Goal: Transaction & Acquisition: Book appointment/travel/reservation

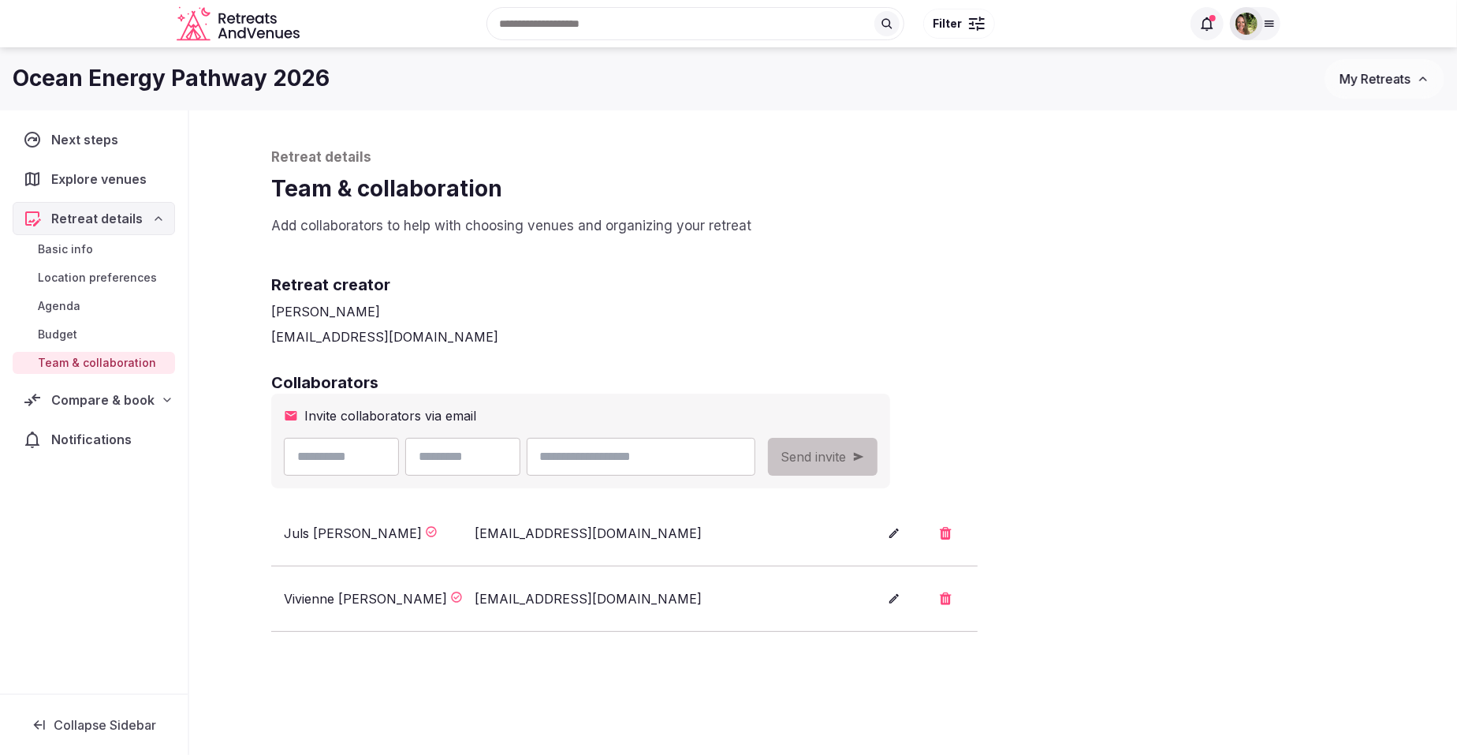
click at [1364, 82] on span "My Retreats" at bounding box center [1375, 79] width 71 height 16
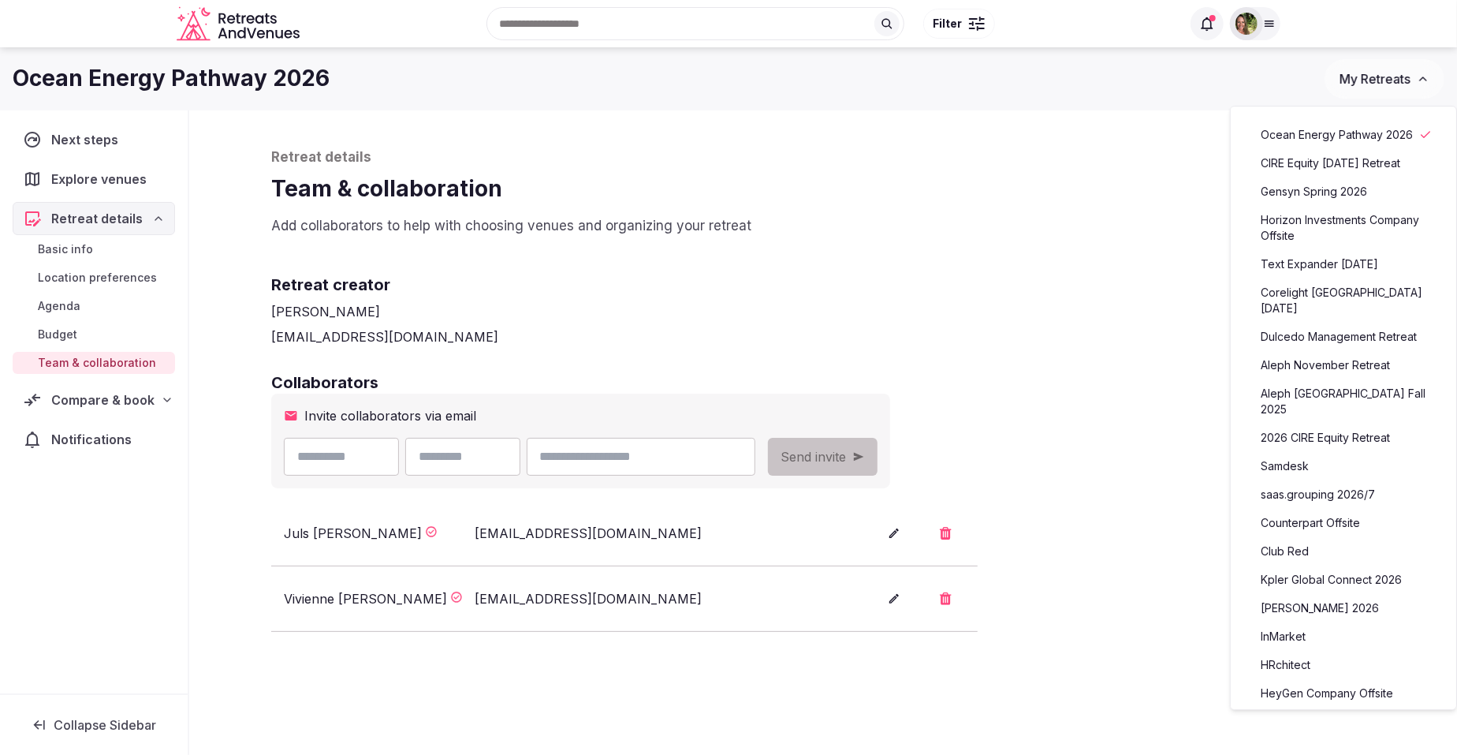
click at [1313, 491] on link "saas.grouping 2026/7" at bounding box center [1344, 494] width 194 height 25
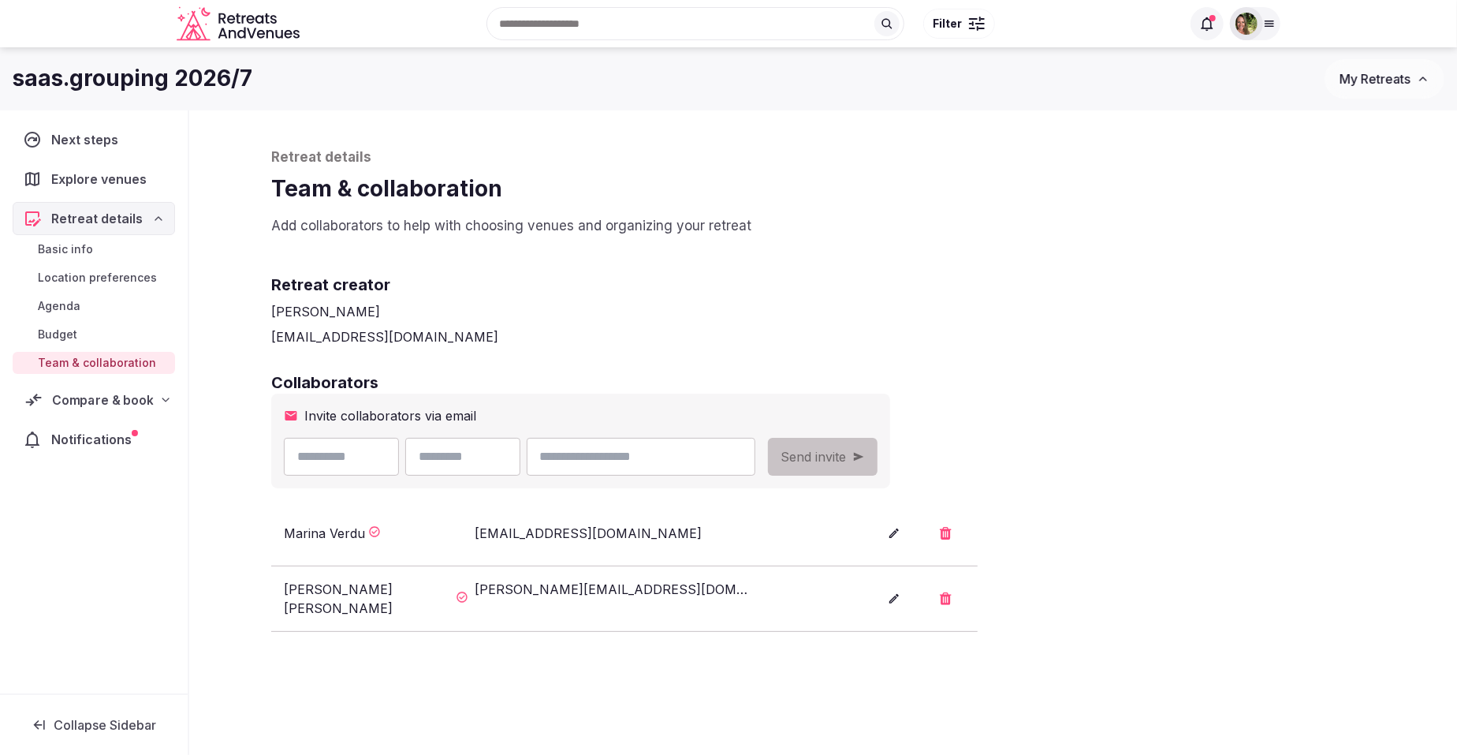
click at [83, 397] on span "Compare & book" at bounding box center [102, 399] width 101 height 19
click at [75, 559] on span "Notifications" at bounding box center [94, 568] width 87 height 19
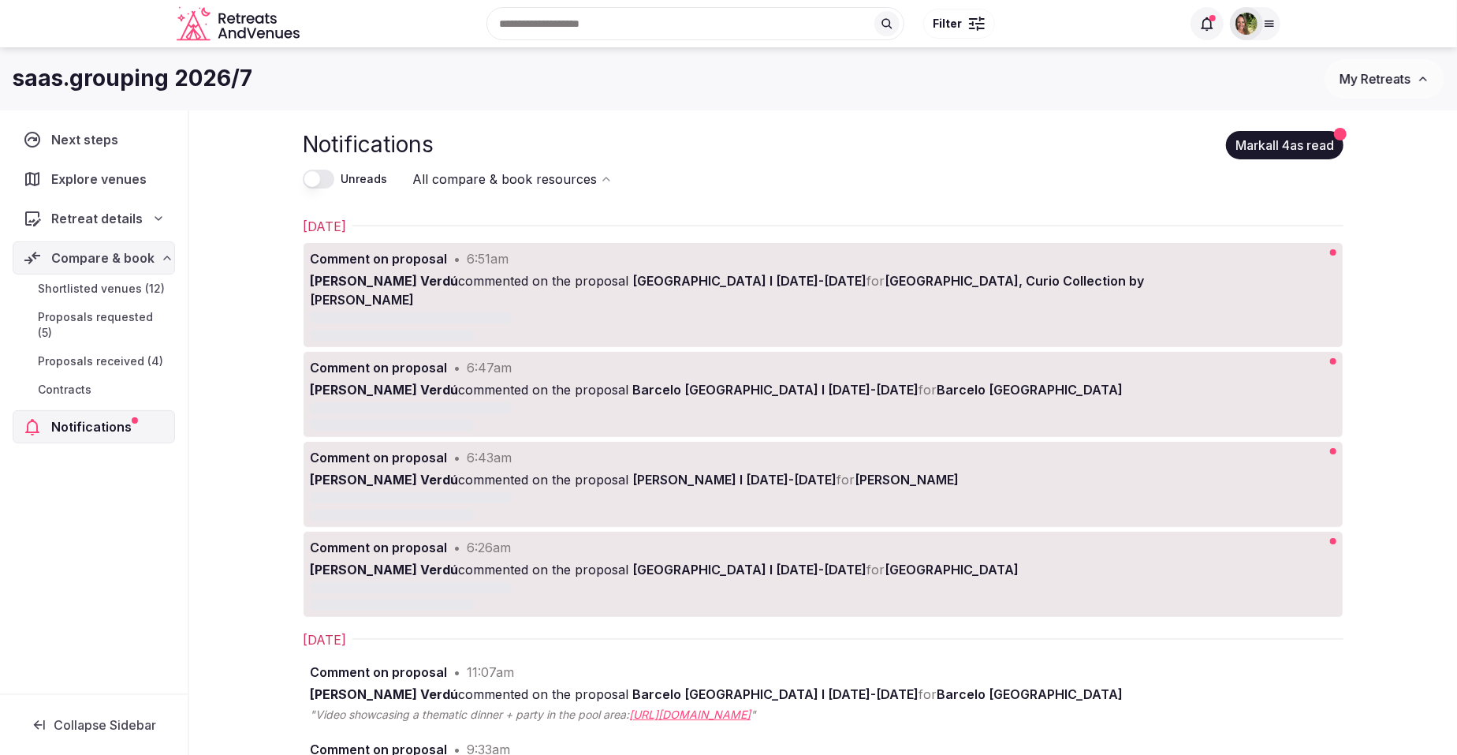
click at [73, 353] on span "Proposals received (4)" at bounding box center [100, 361] width 125 height 16
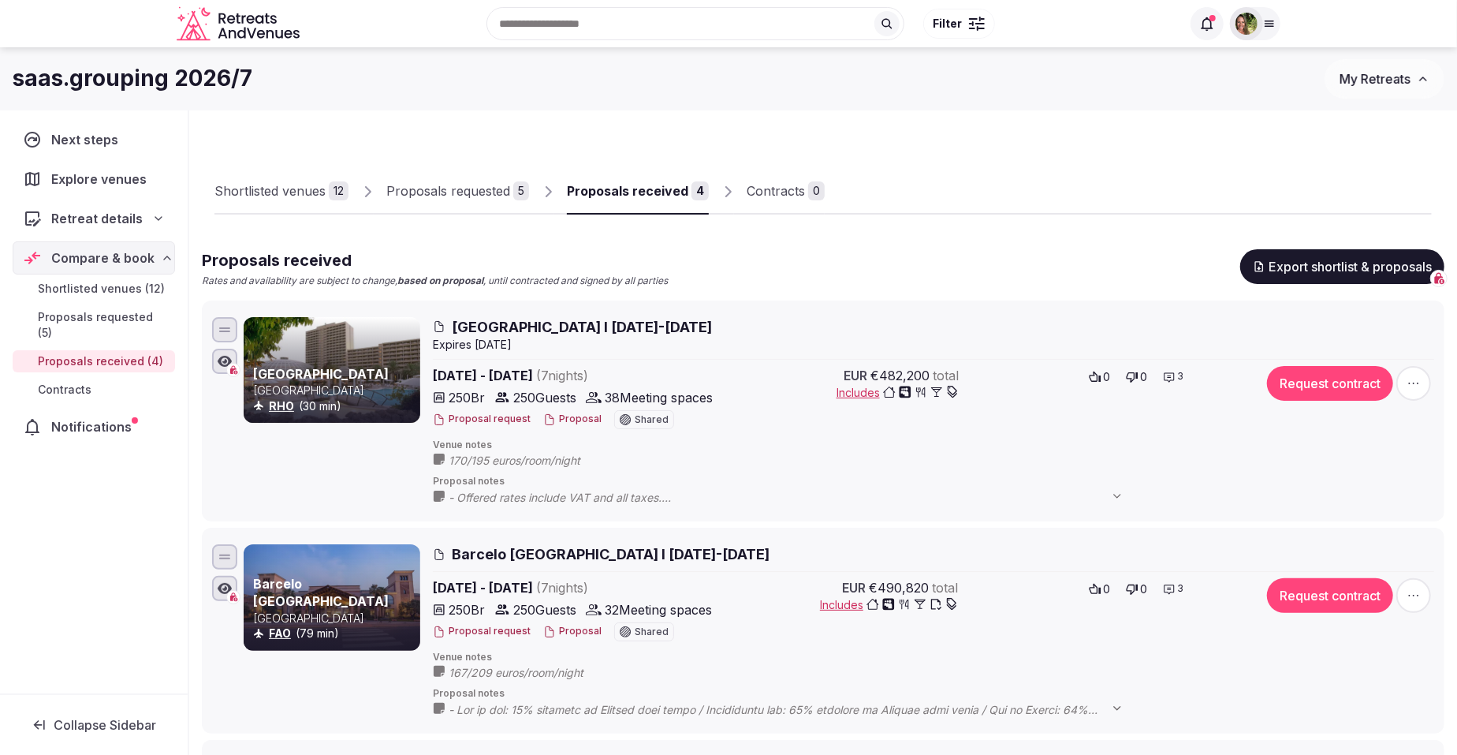
click at [643, 194] on div "Proposals received" at bounding box center [627, 190] width 121 height 19
click at [505, 500] on span "- Offered rates include VAT and all taxes. - Meeting and breakout rooms: During…" at bounding box center [794, 498] width 691 height 16
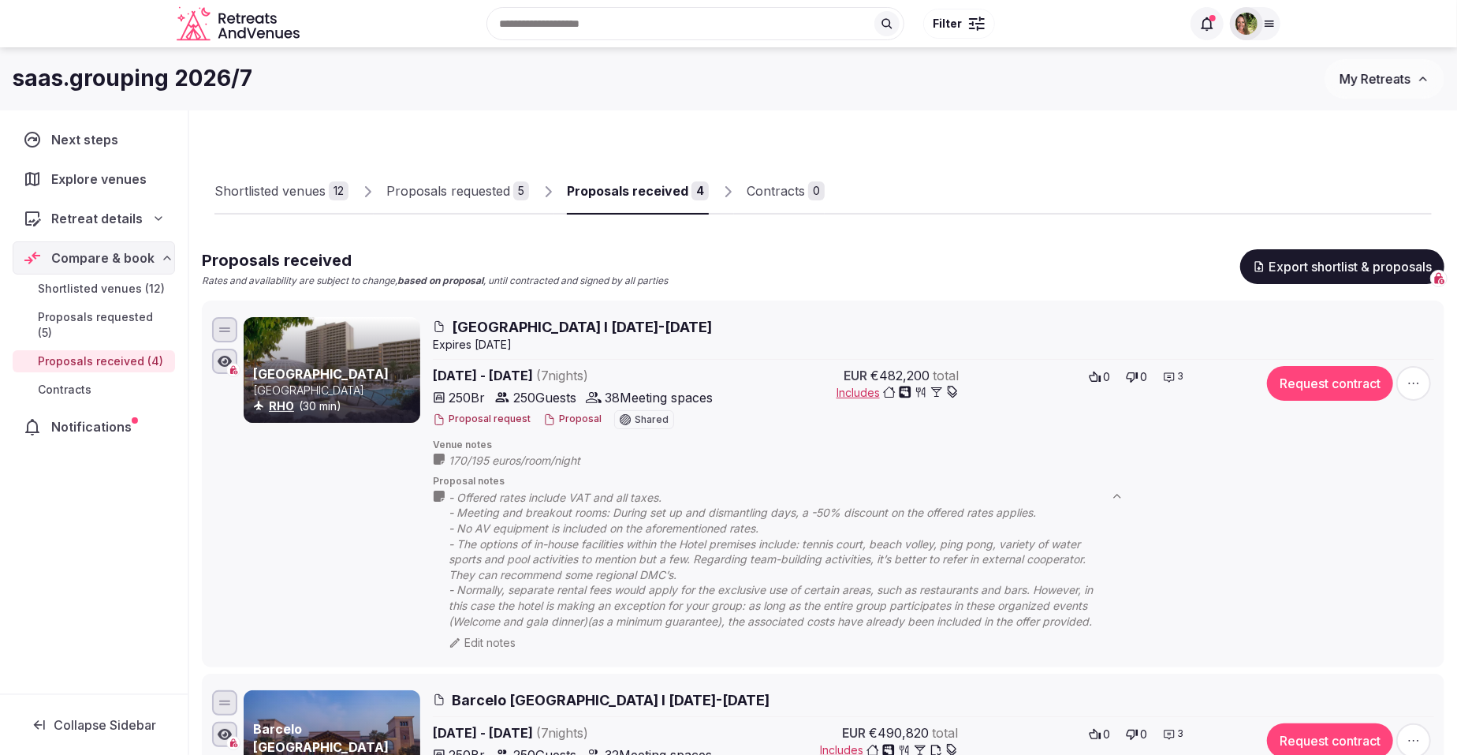
click at [572, 415] on button "Proposal" at bounding box center [572, 418] width 58 height 13
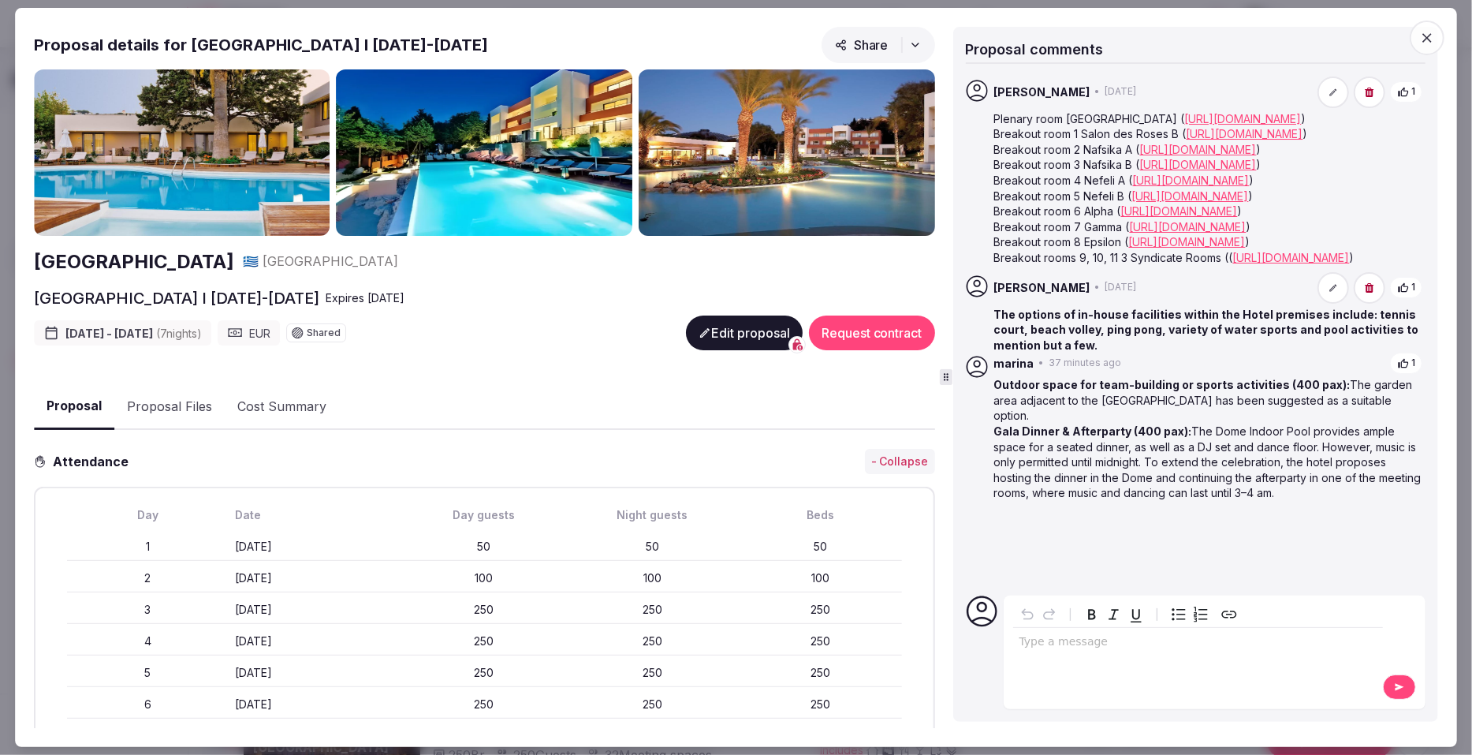
click at [1242, 501] on p "Gala Dinner & Afterparty (400 pax): The Dome Indoor Pool provides ample space f…" at bounding box center [1208, 461] width 429 height 77
click at [1430, 28] on span "button" at bounding box center [1427, 38] width 35 height 35
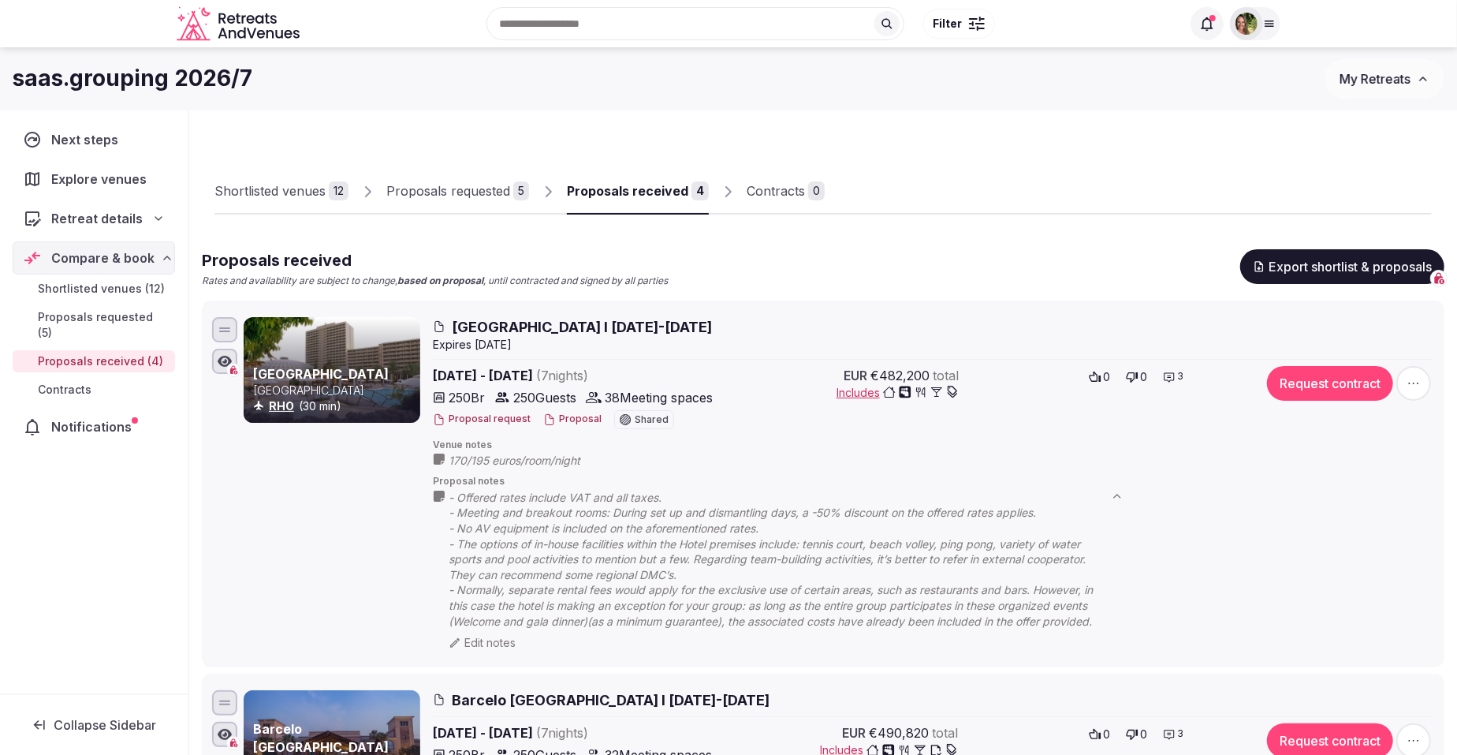
click at [0, 0] on icon at bounding box center [0, 0] width 0 height 0
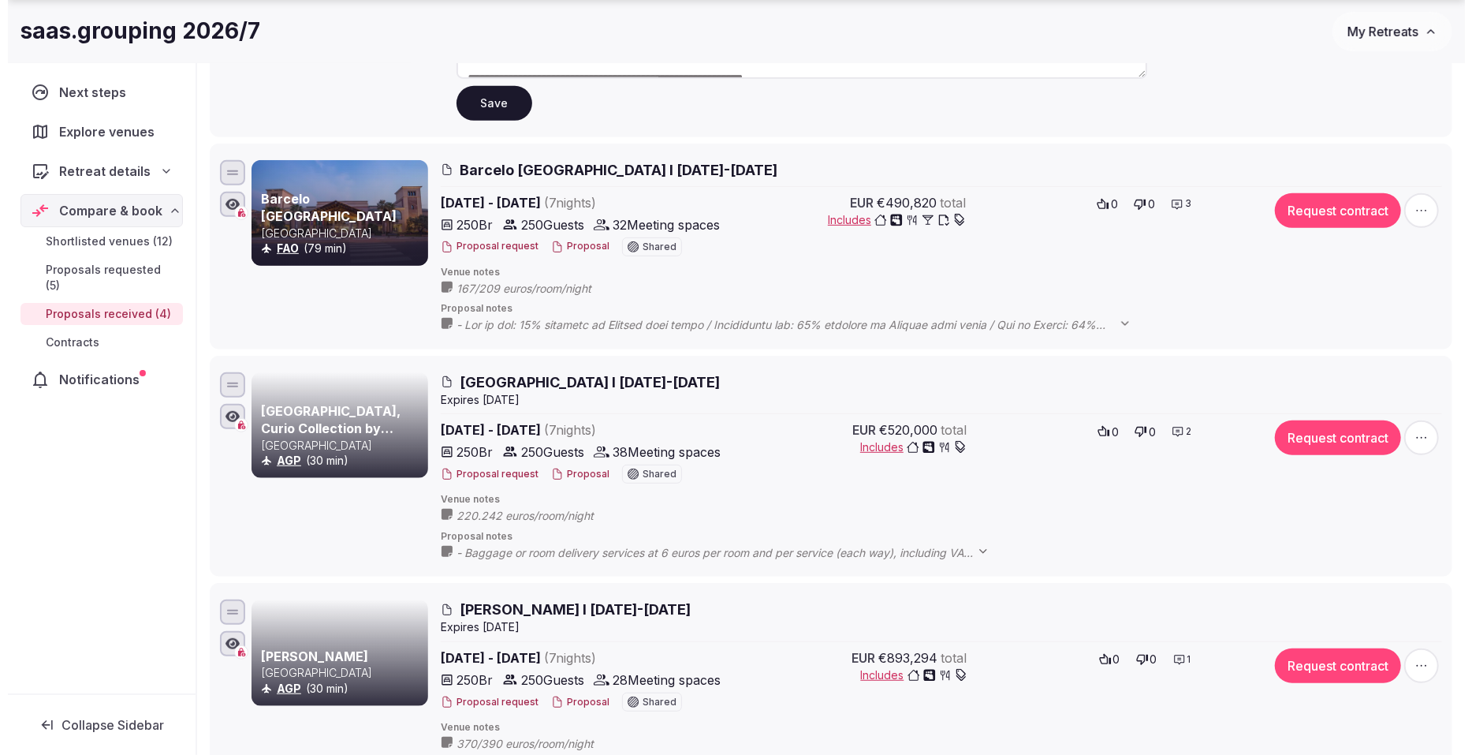
scroll to position [484, 0]
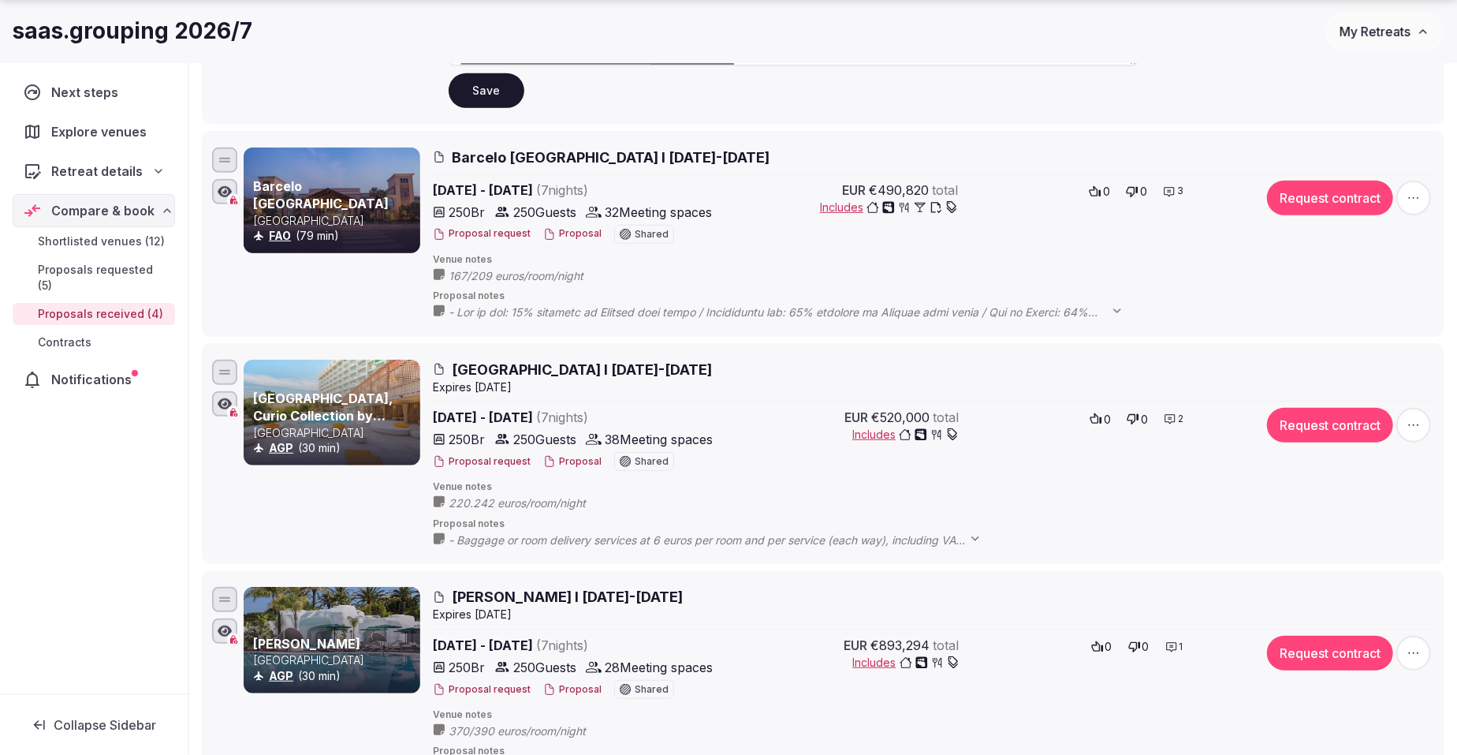
click at [570, 460] on button "Proposal" at bounding box center [572, 461] width 58 height 13
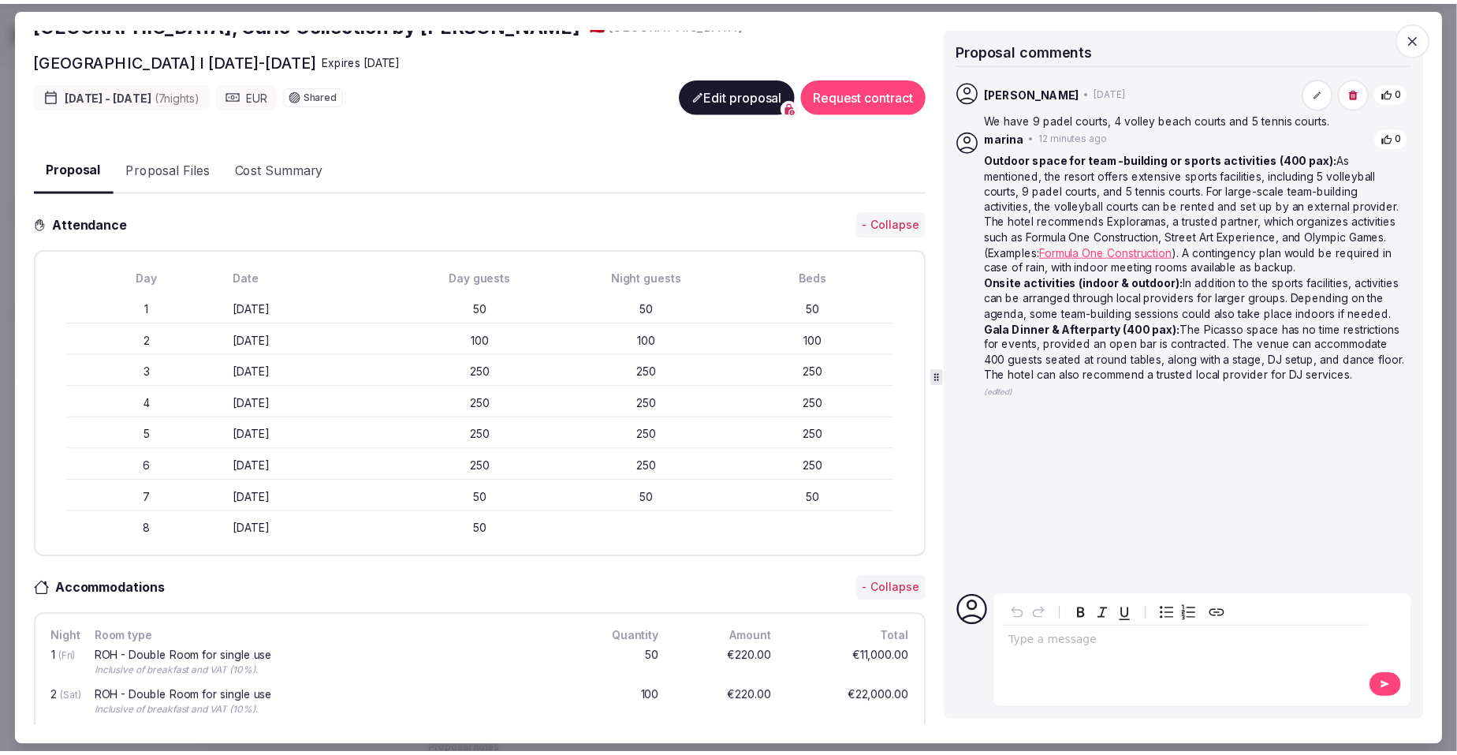
scroll to position [93, 0]
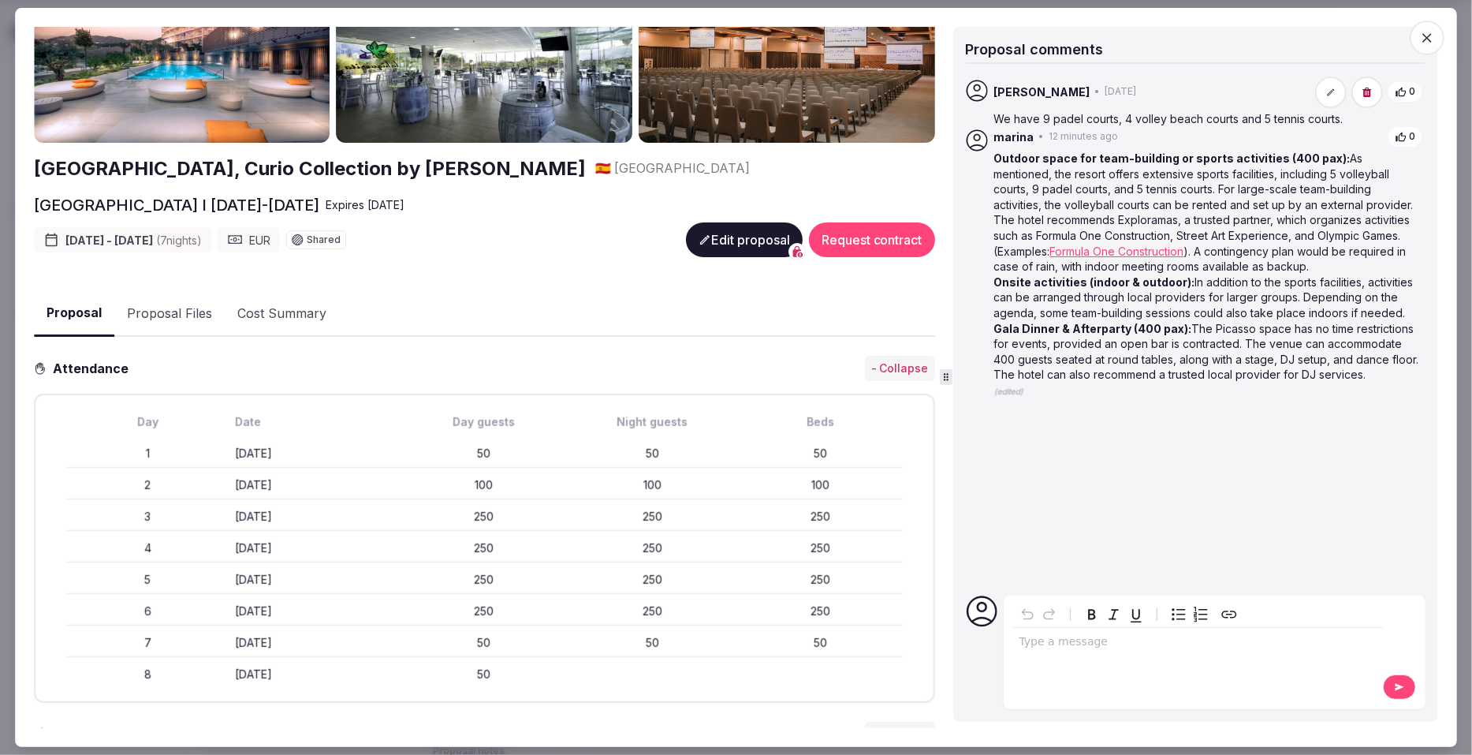
click at [1431, 32] on icon "button" at bounding box center [1428, 38] width 16 height 16
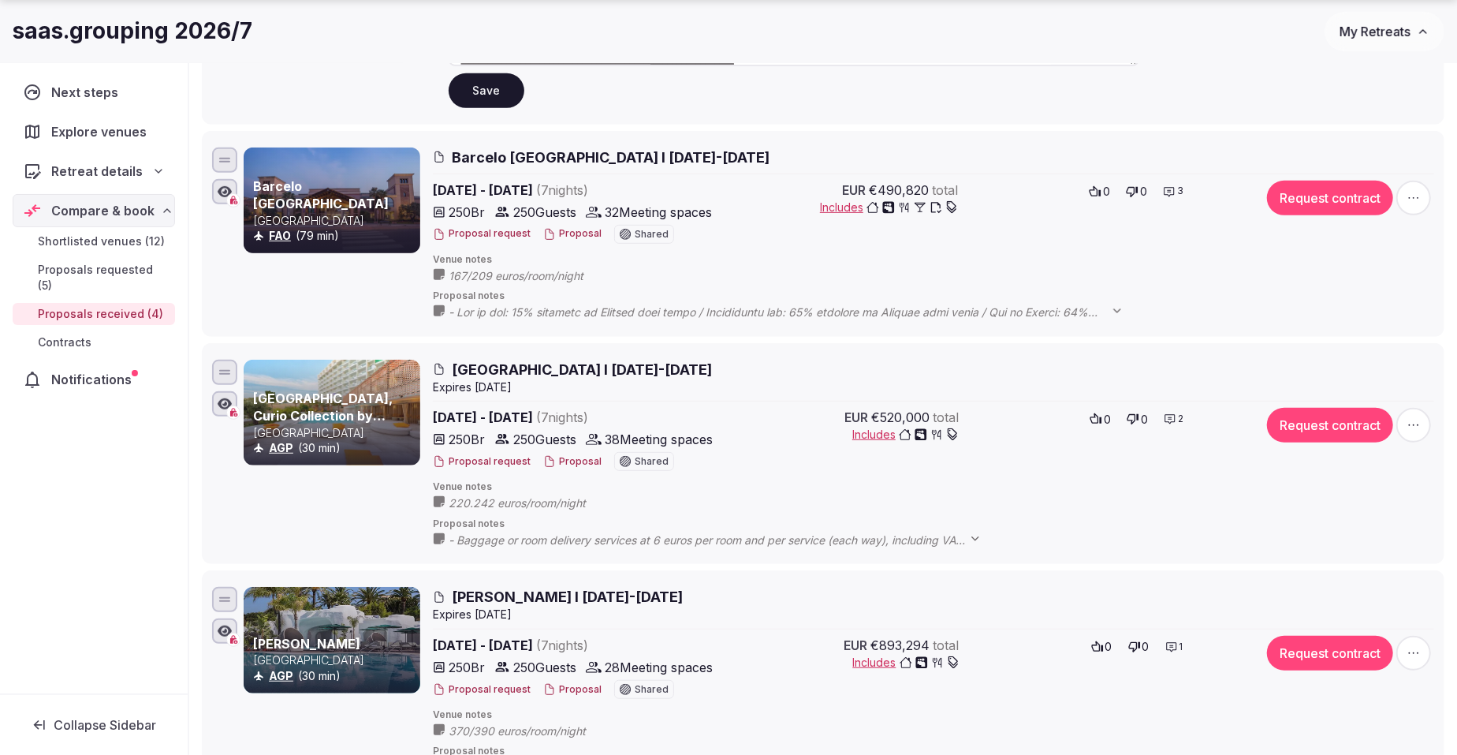
click at [576, 236] on button "Proposal" at bounding box center [572, 233] width 58 height 13
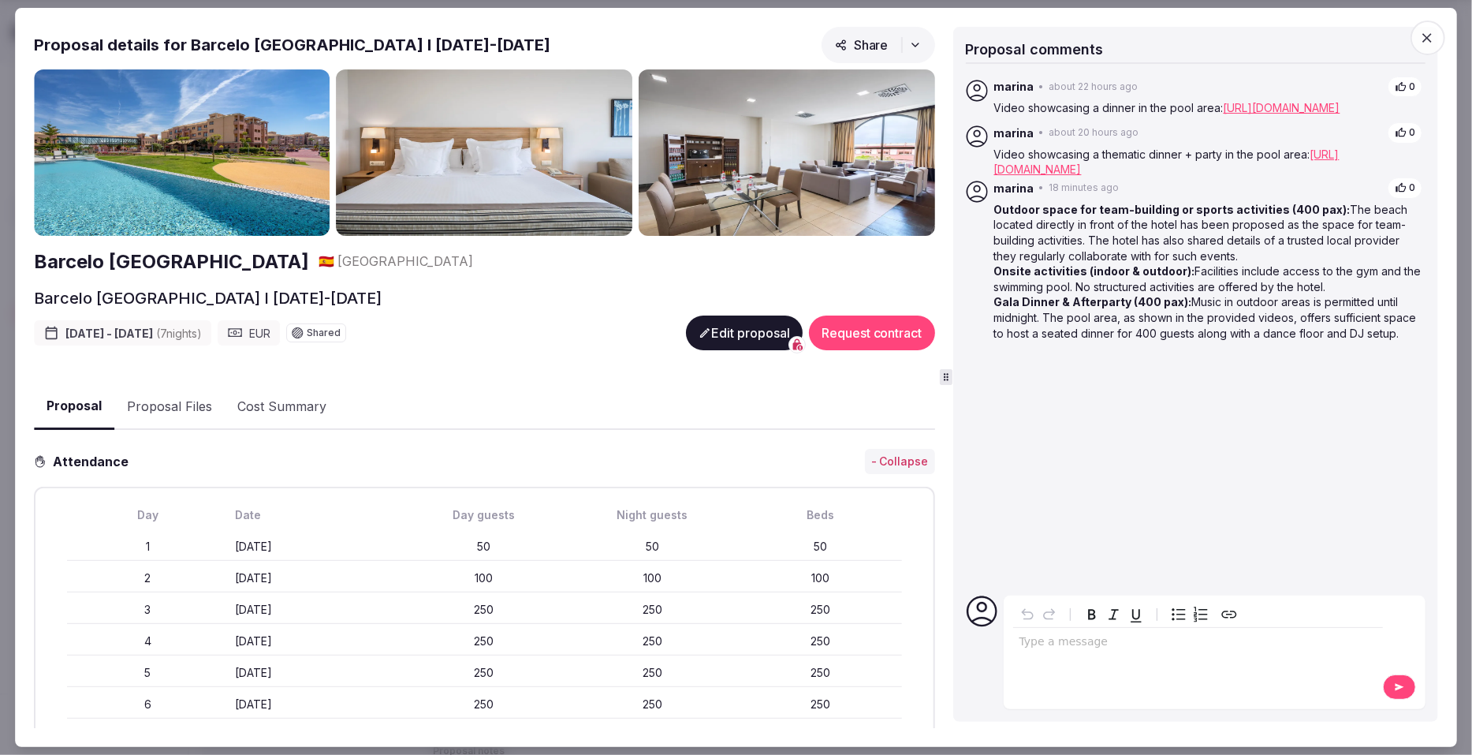
click at [1423, 37] on icon "button" at bounding box center [1428, 38] width 16 height 16
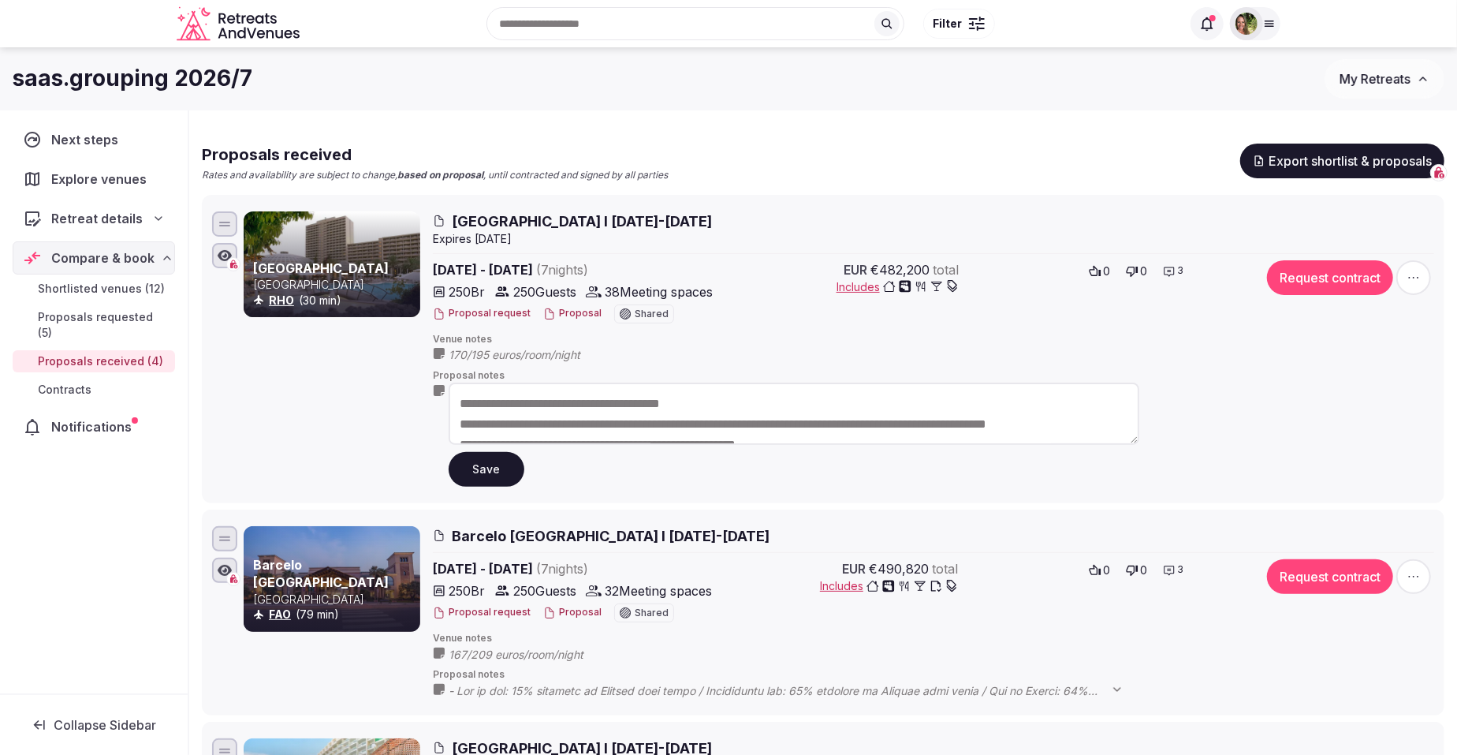
scroll to position [94, 0]
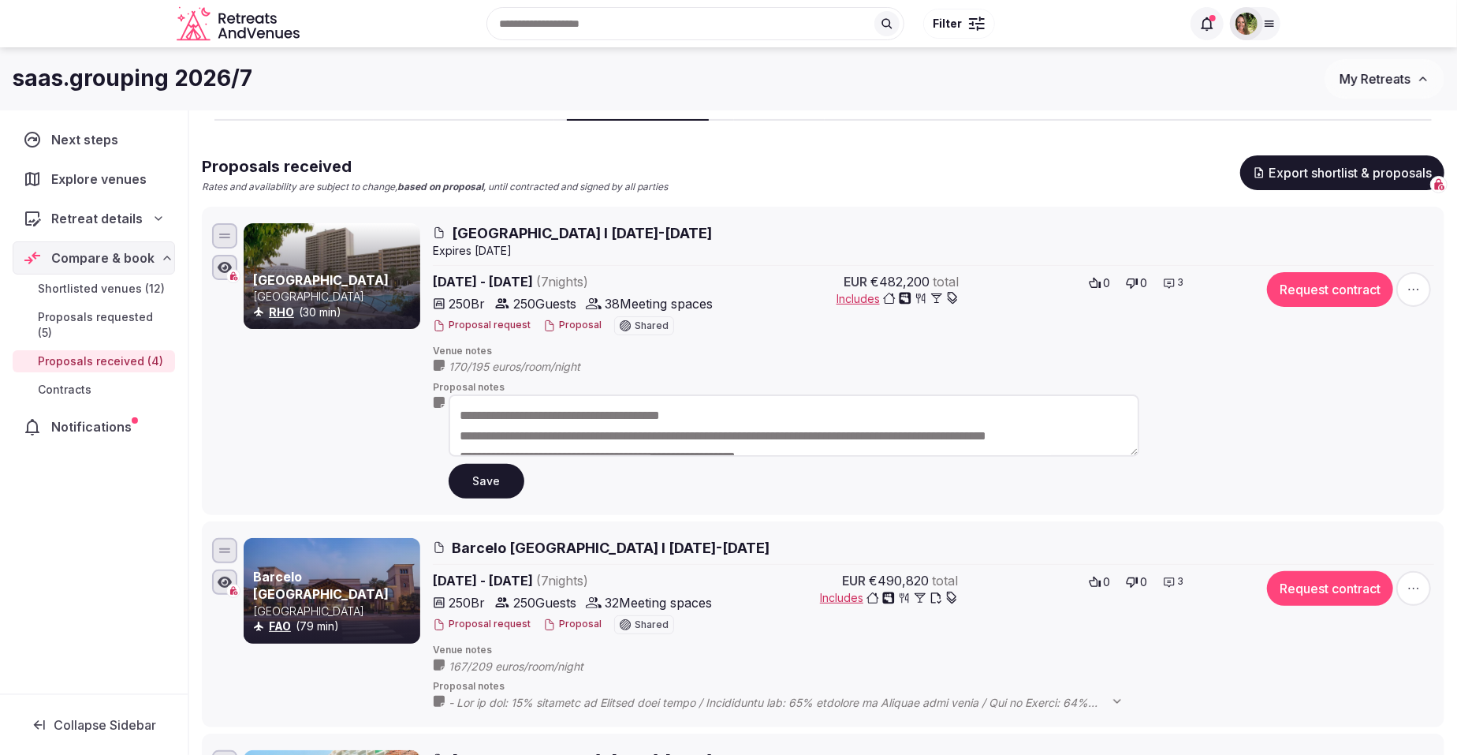
click at [564, 319] on button "Proposal" at bounding box center [572, 325] width 58 height 13
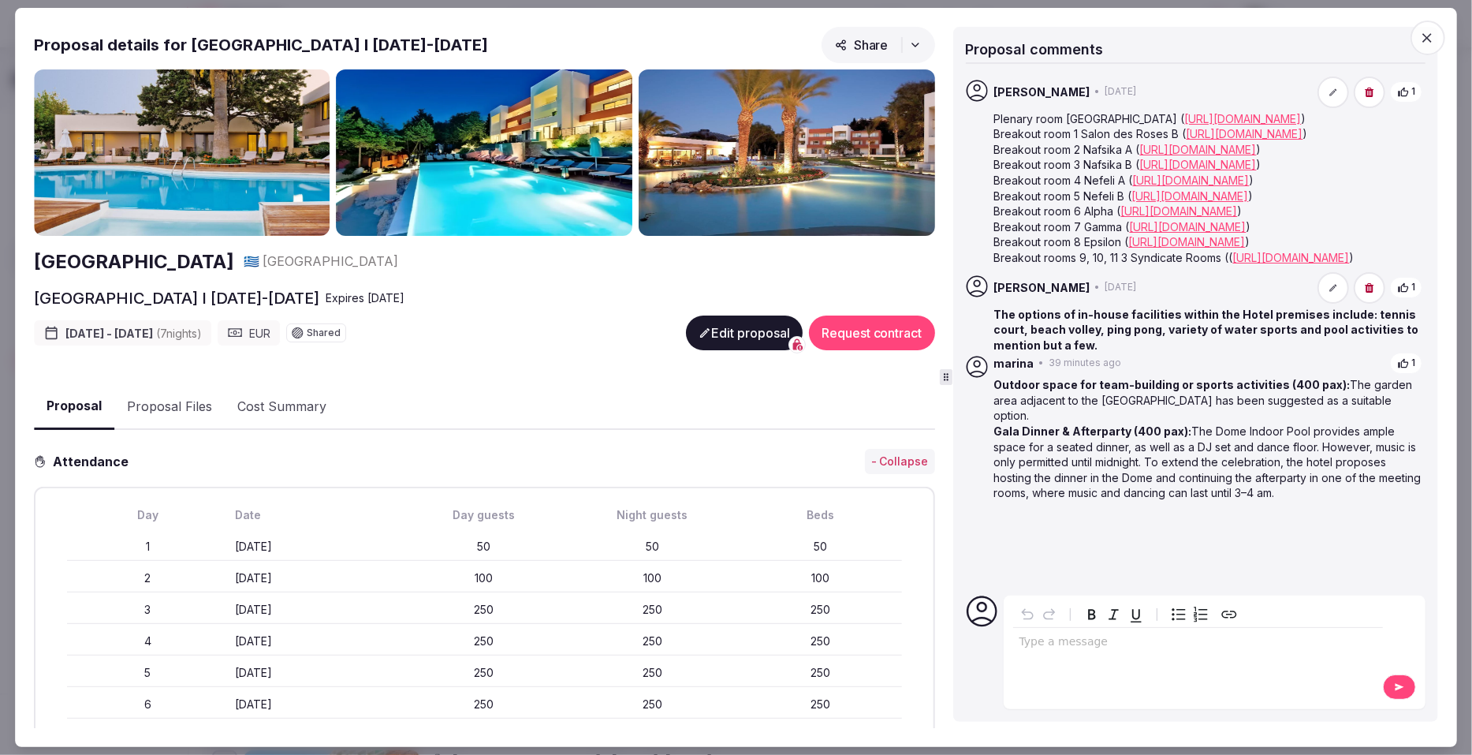
click at [1431, 33] on icon "button" at bounding box center [1428, 38] width 16 height 16
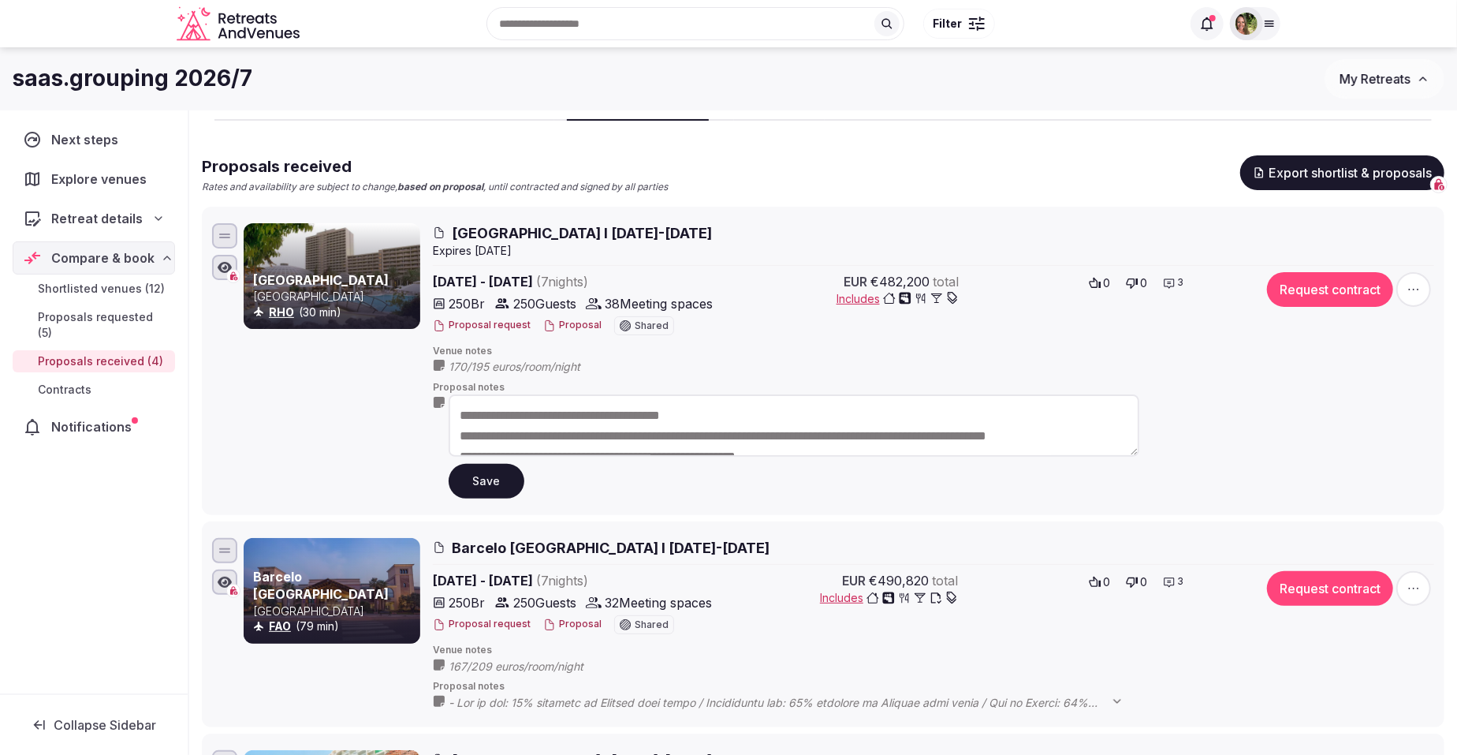
click at [1375, 74] on span "My Retreats" at bounding box center [1375, 79] width 71 height 16
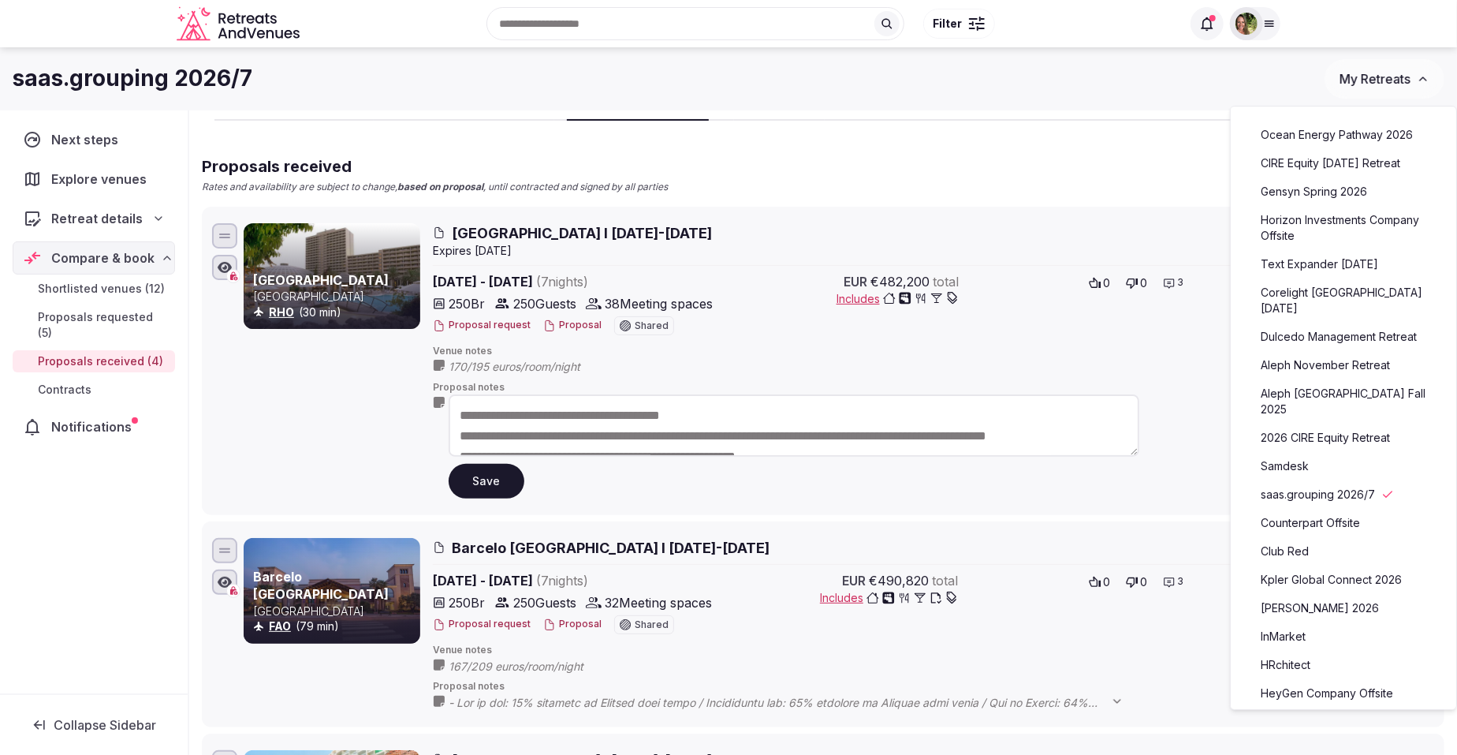
click at [1298, 134] on link "Ocean Energy Pathway 2026" at bounding box center [1344, 134] width 194 height 25
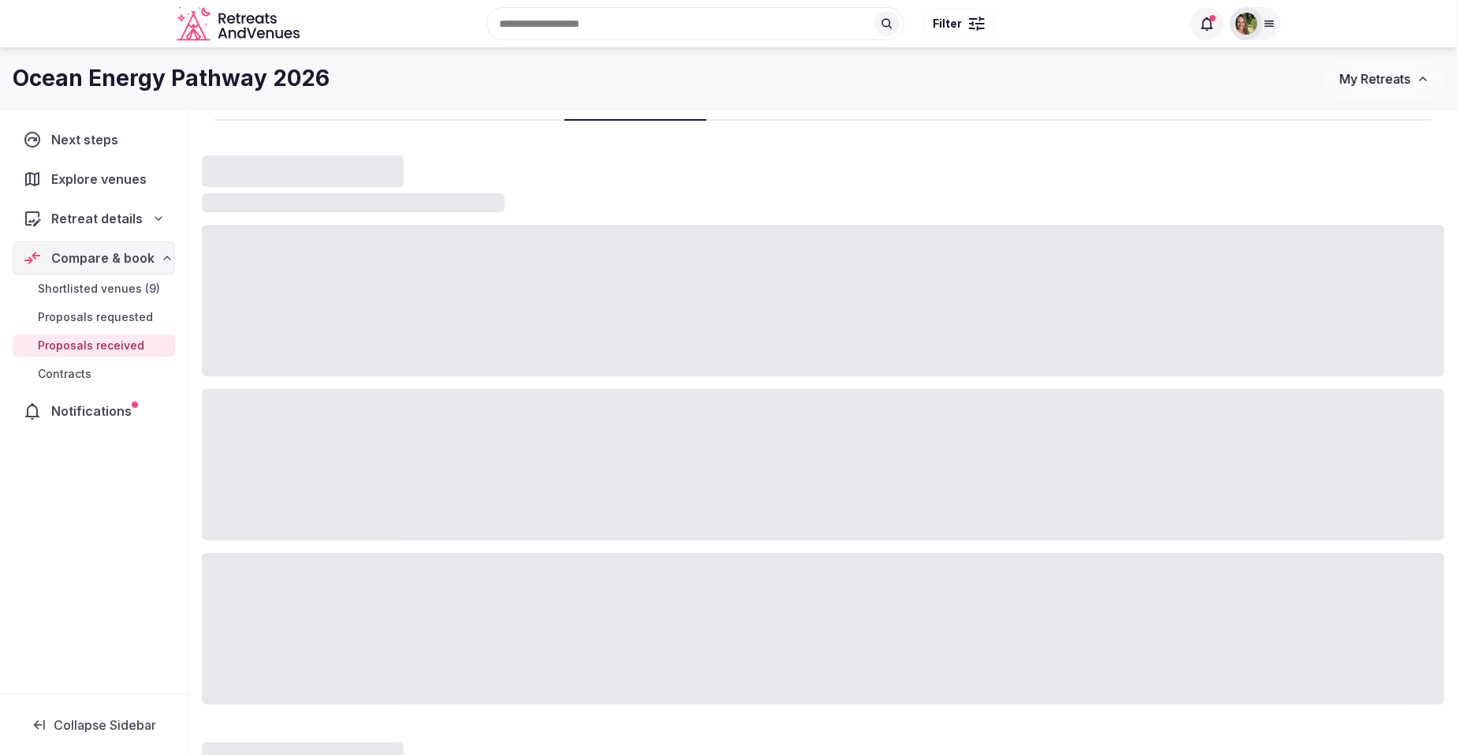
scroll to position [54, 0]
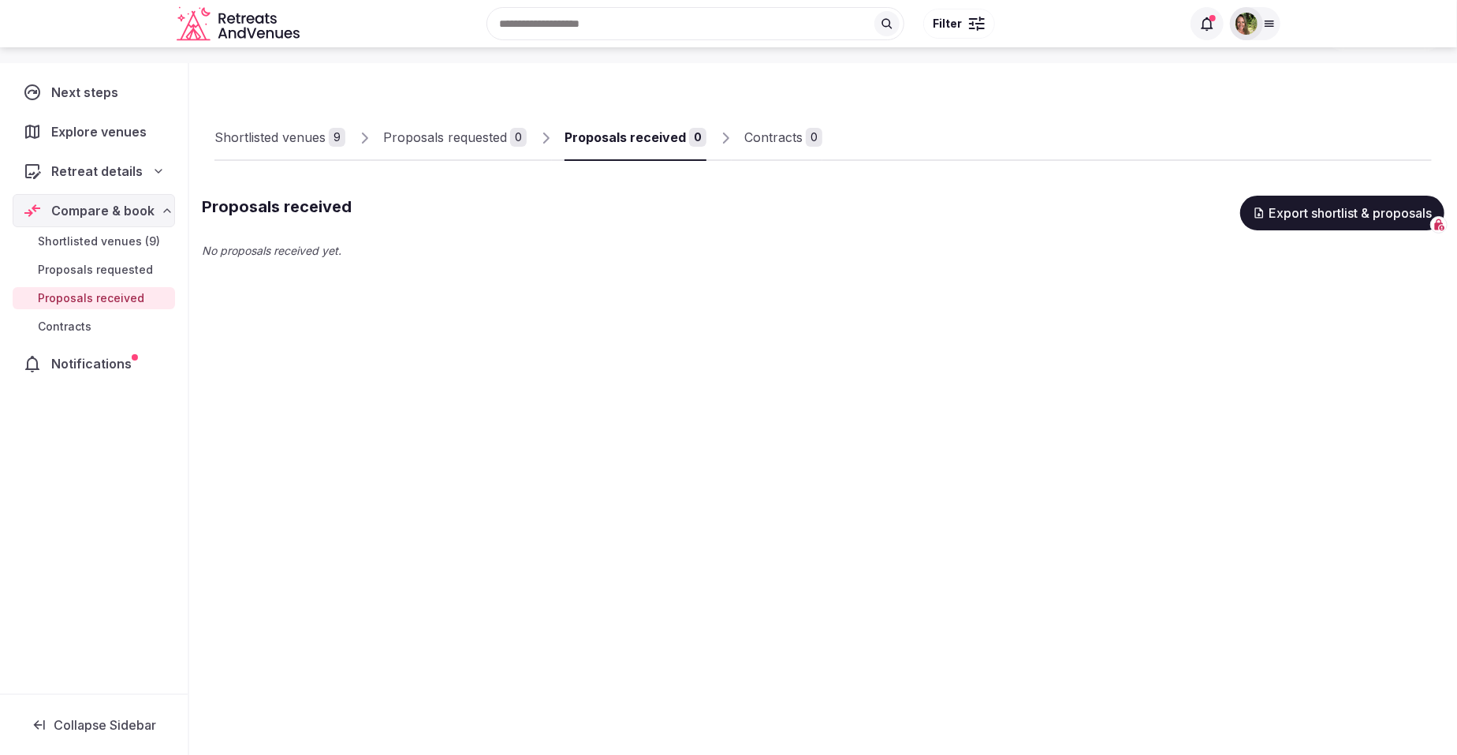
click at [232, 136] on div "Shortlisted venues" at bounding box center [270, 137] width 111 height 19
